Goal: Obtain resource: Obtain resource

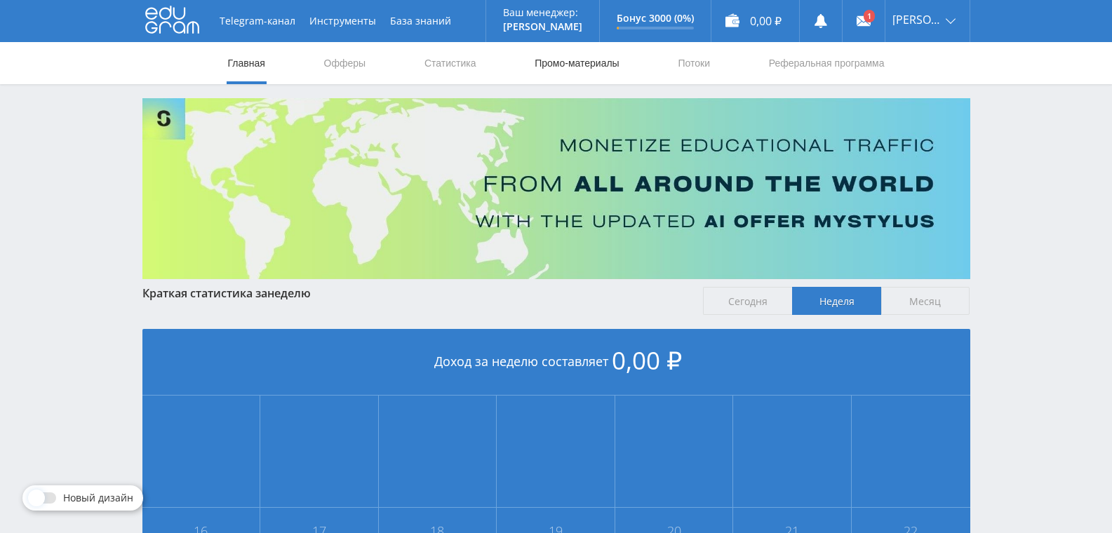
click at [550, 75] on link "Промо-материалы" at bounding box center [576, 63] width 87 height 42
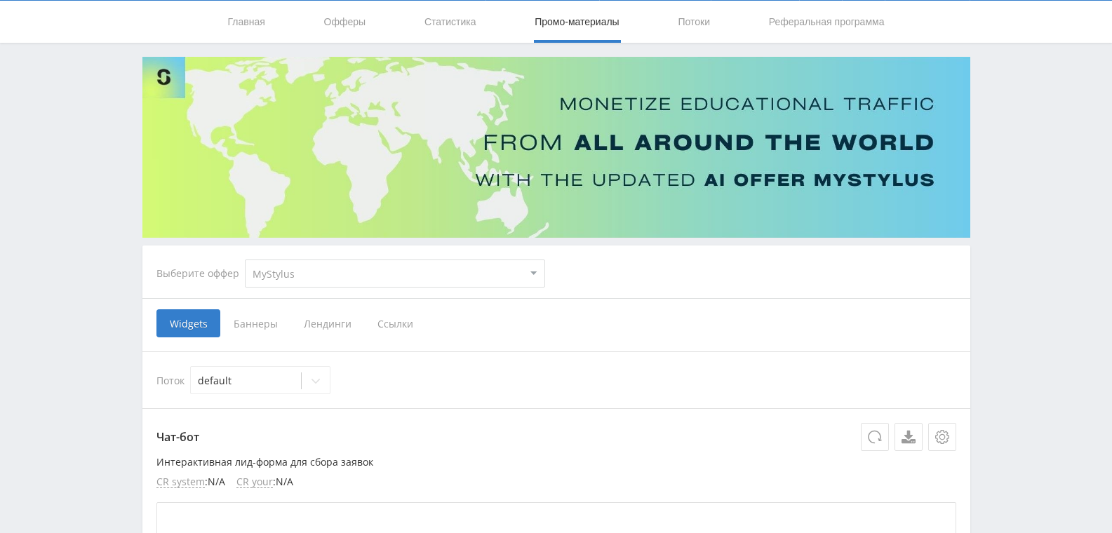
scroll to position [70, 0]
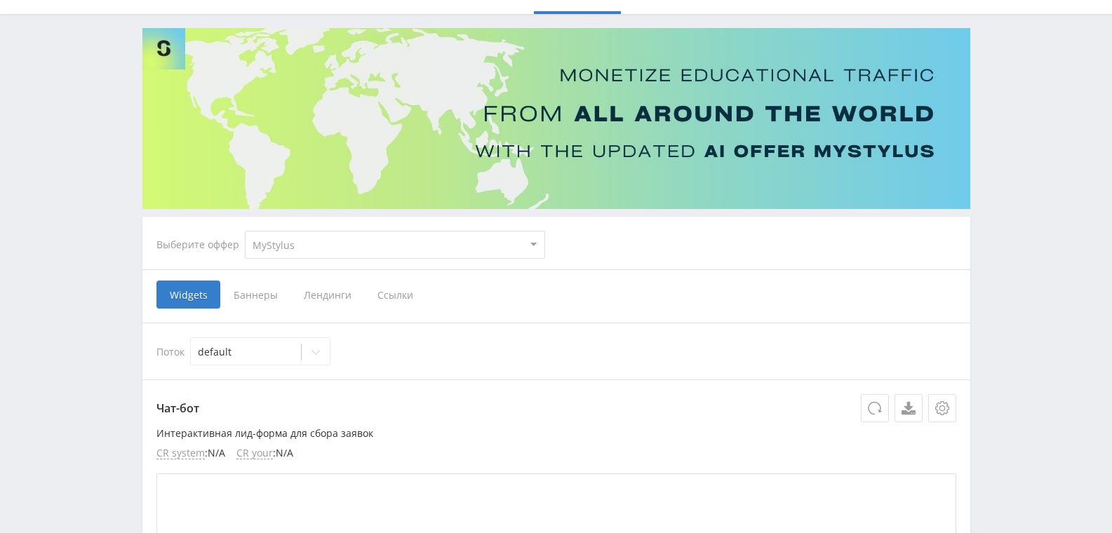
click at [335, 254] on select "MyStylus MyStylus - Revshare Кампус AI Studybay Автор24 Studybay [GEOGRAPHIC_DA…" at bounding box center [395, 245] width 300 height 28
select select "1"
click at [245, 231] on select "MyStylus MyStylus - Revshare Кампус AI Studybay Автор24 Studybay [GEOGRAPHIC_DA…" at bounding box center [395, 245] width 300 height 28
select select "1"
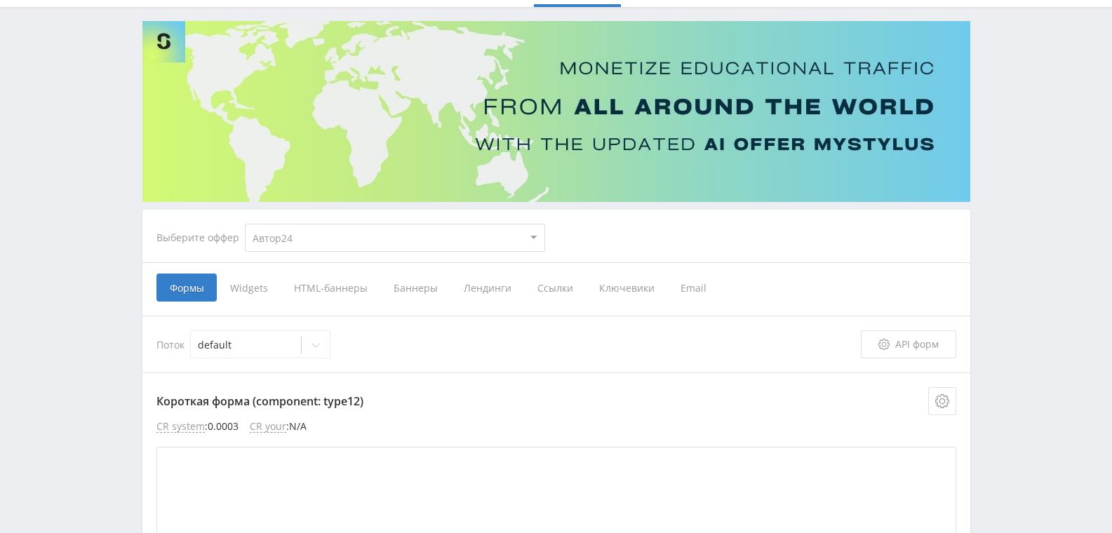
scroll to position [154, 0]
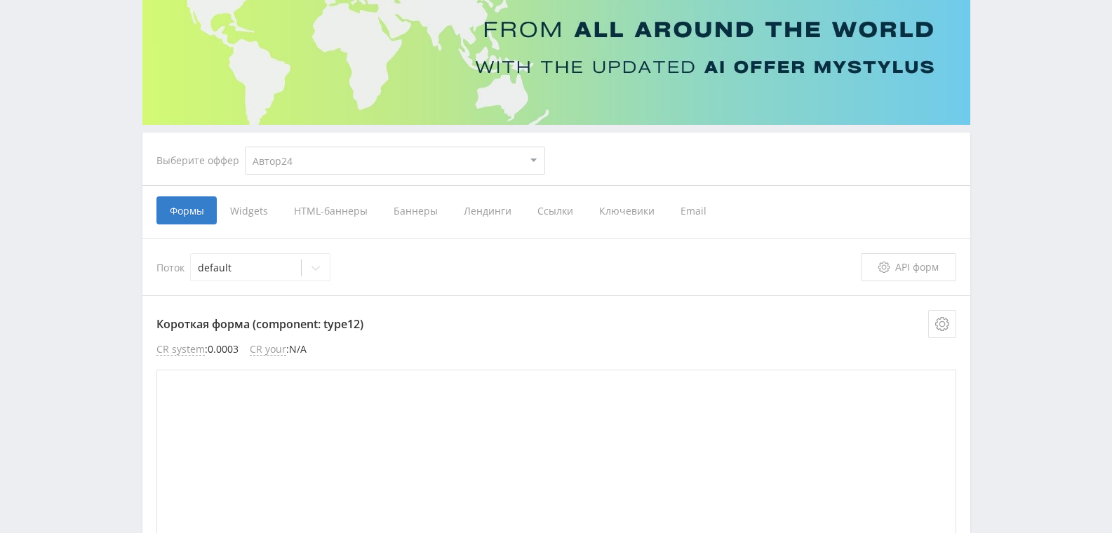
click at [416, 205] on span "Баннеры" at bounding box center [415, 210] width 70 height 28
click at [0, 0] on input "Баннеры" at bounding box center [0, 0] width 0 height 0
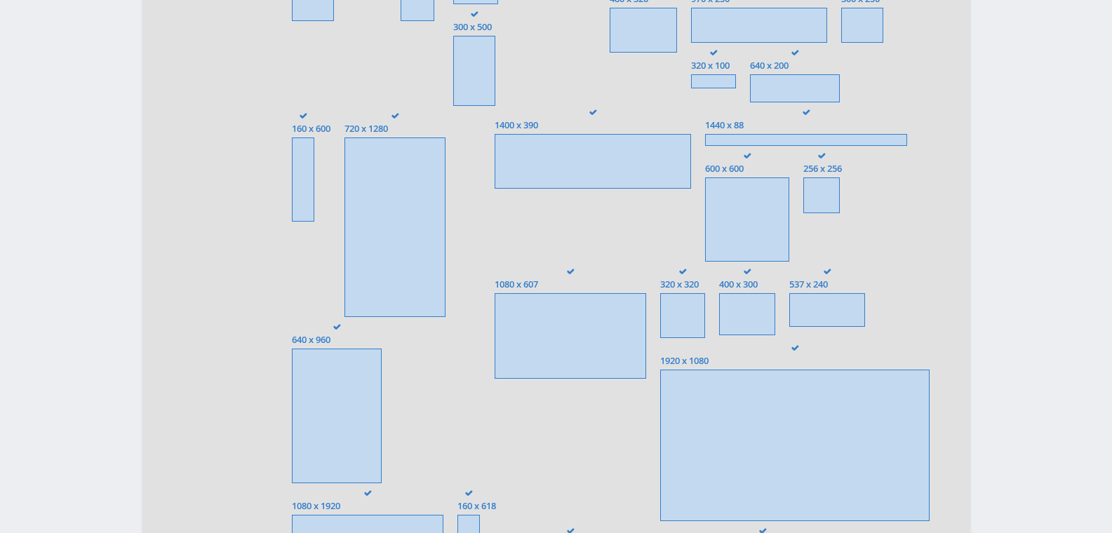
scroll to position [505, 0]
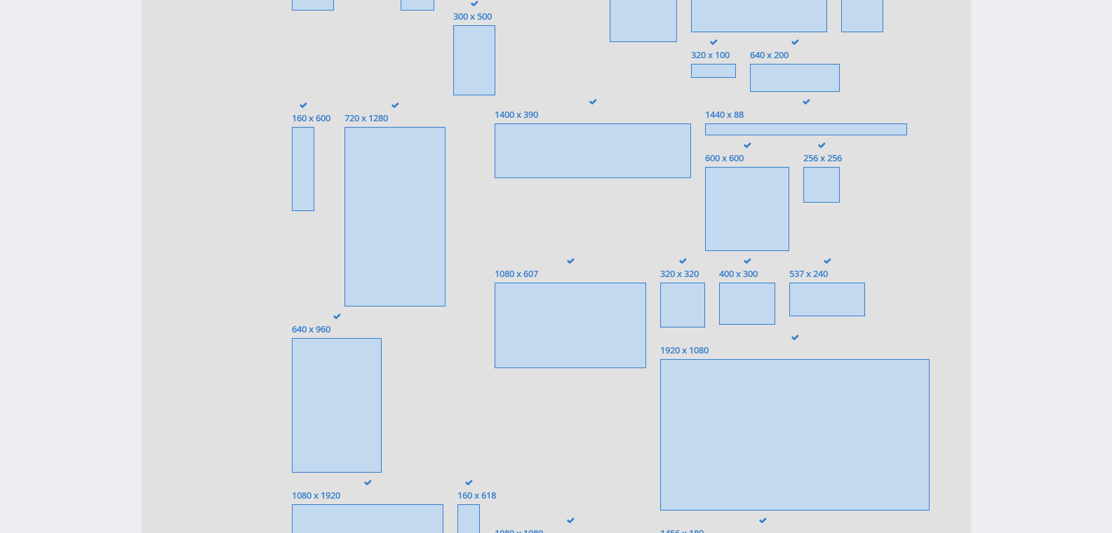
click at [420, 223] on span at bounding box center [394, 217] width 101 height 180
click at [0, 0] on input "720 x 1280" at bounding box center [0, 0] width 0 height 0
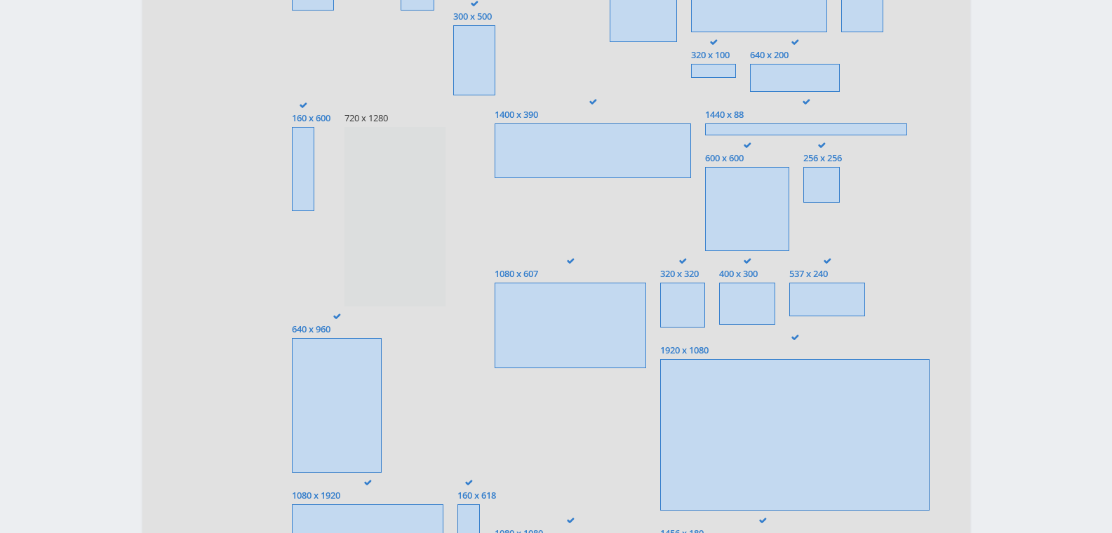
click at [374, 252] on span at bounding box center [394, 217] width 101 height 180
click at [0, 0] on input "720 x 1280" at bounding box center [0, 0] width 0 height 0
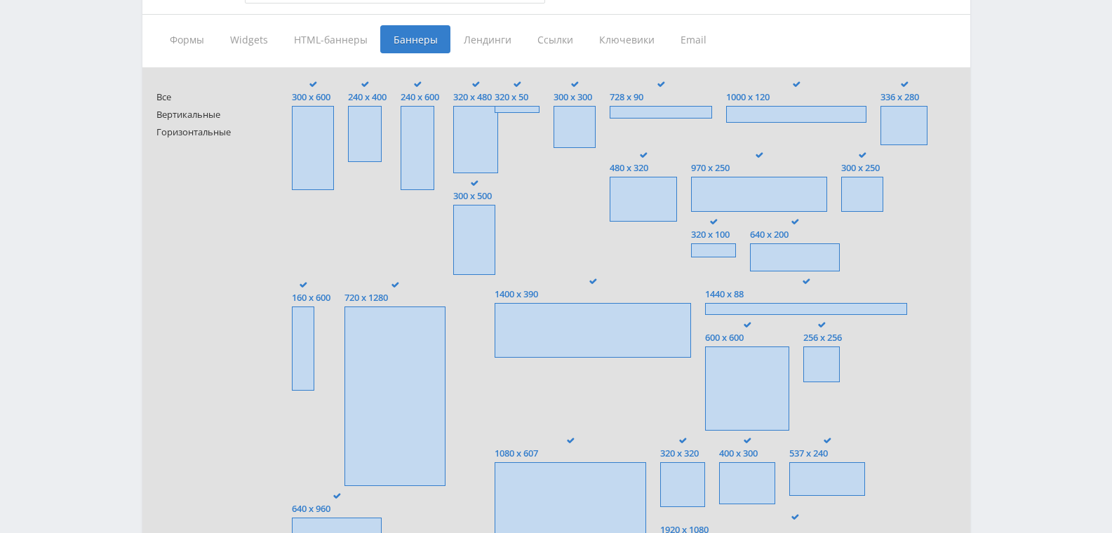
scroll to position [154, 0]
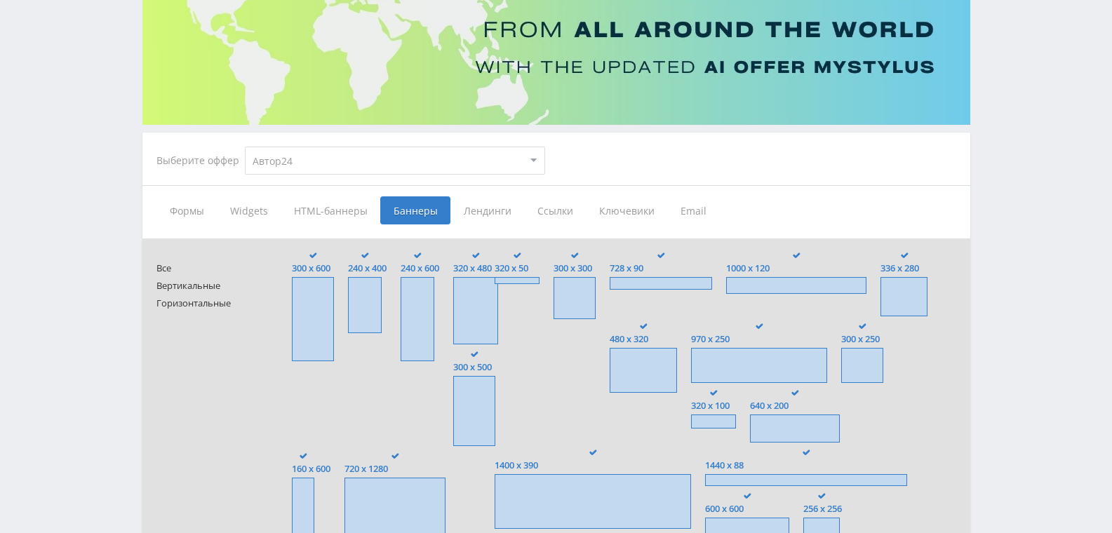
click at [480, 218] on span "Лендинги" at bounding box center [487, 210] width 74 height 28
click at [0, 0] on input "Лендинги" at bounding box center [0, 0] width 0 height 0
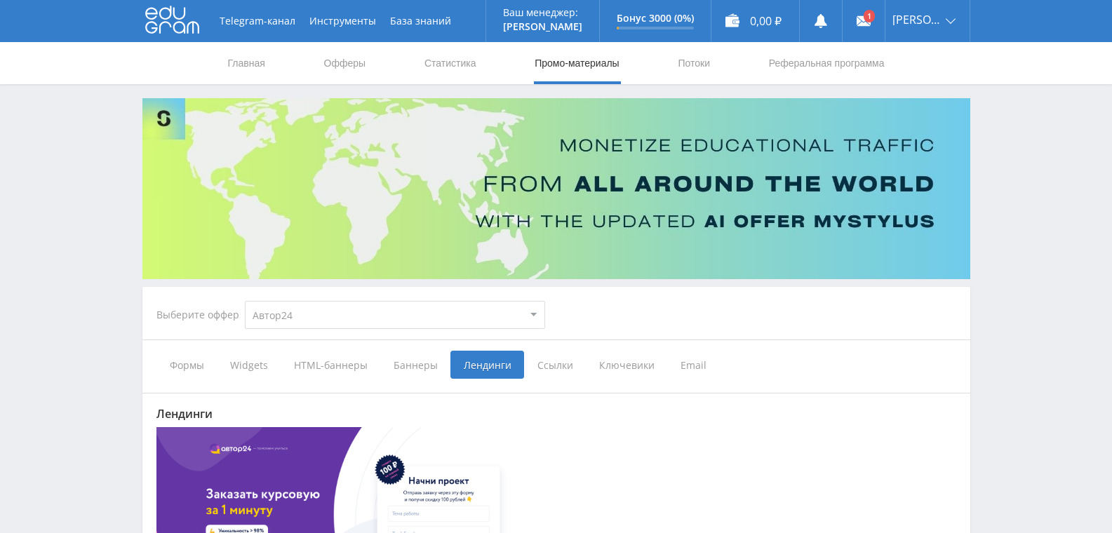
click at [254, 365] on span "Widgets" at bounding box center [249, 365] width 64 height 28
click at [0, 0] on input "Widgets" at bounding box center [0, 0] width 0 height 0
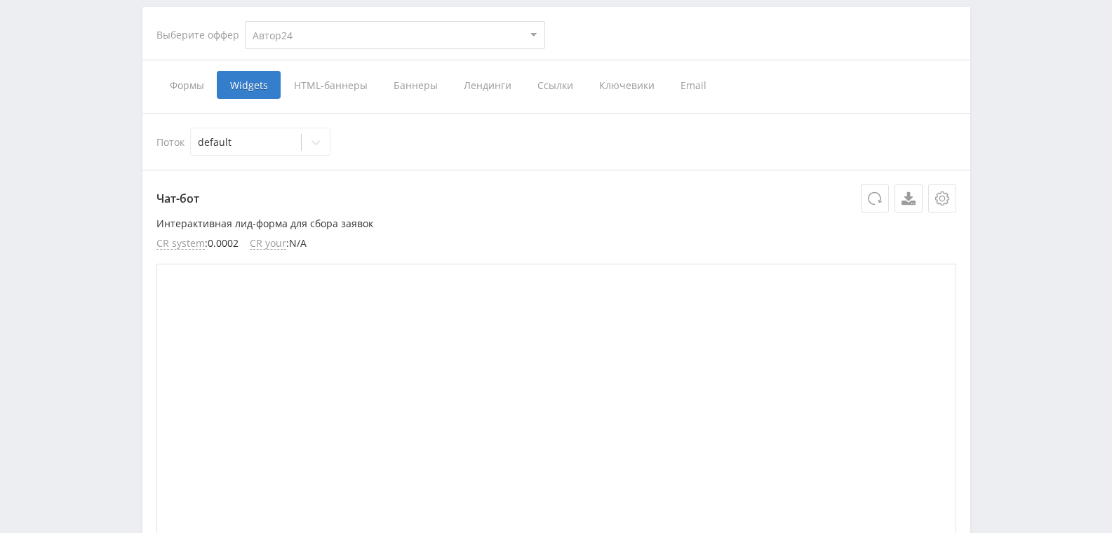
scroll to position [281, 0]
click at [196, 89] on span "Формы" at bounding box center [186, 84] width 60 height 28
click at [0, 0] on input "Формы" at bounding box center [0, 0] width 0 height 0
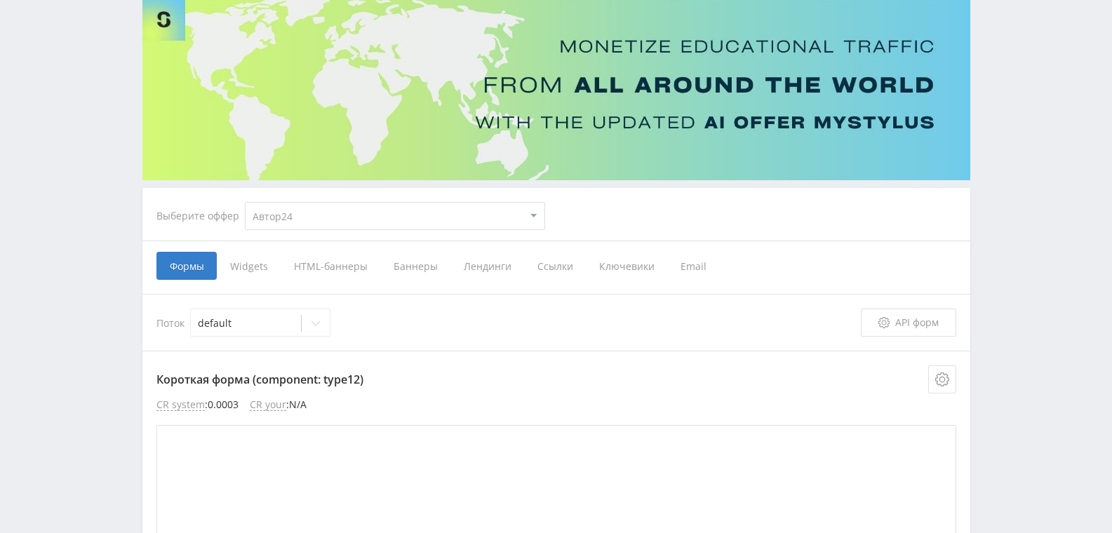
scroll to position [70, 0]
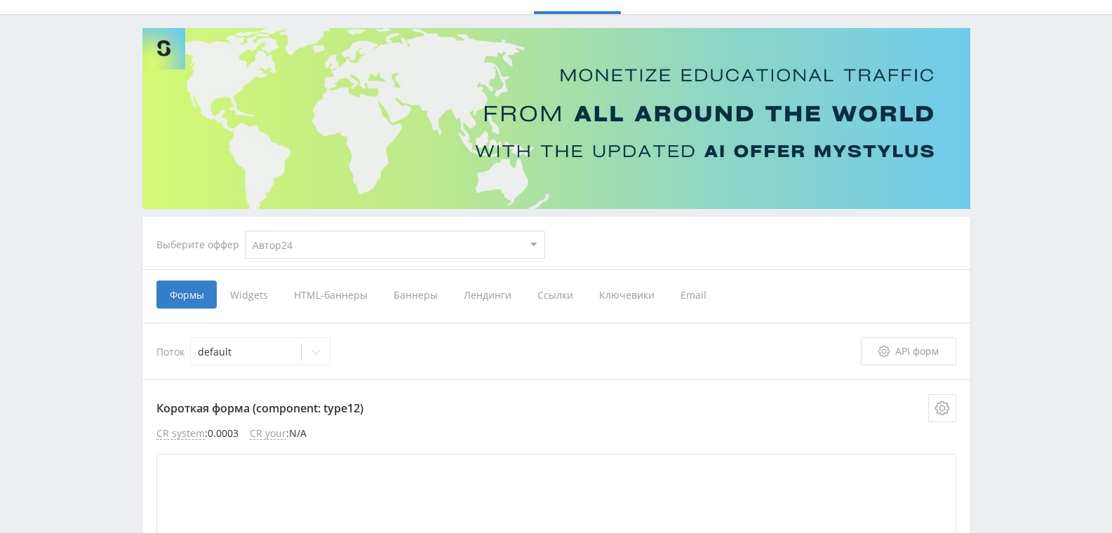
click at [421, 302] on span "Баннеры" at bounding box center [415, 295] width 70 height 28
click at [0, 0] on input "Баннеры" at bounding box center [0, 0] width 0 height 0
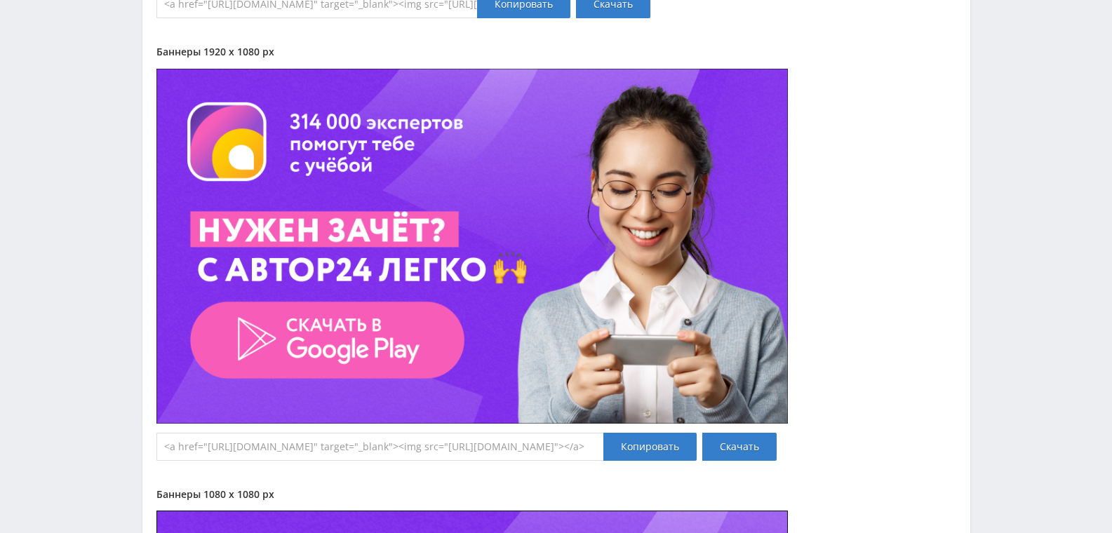
scroll to position [18806, 0]
